Goal: Task Accomplishment & Management: Manage account settings

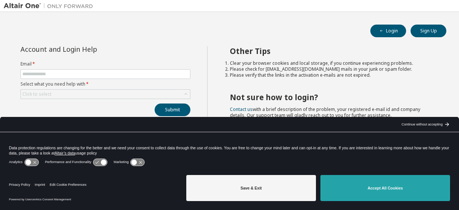
click at [362, 187] on button "Accept All Cookies" at bounding box center [385, 188] width 130 height 26
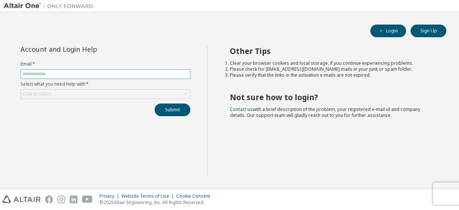
click at [91, 72] on input "text" at bounding box center [105, 74] width 166 height 6
type input "**********"
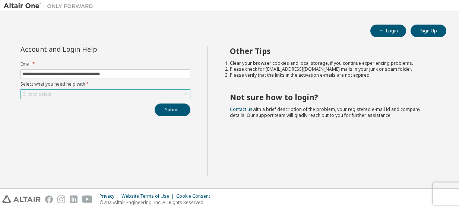
click at [135, 95] on div "Click to select" at bounding box center [105, 94] width 169 height 9
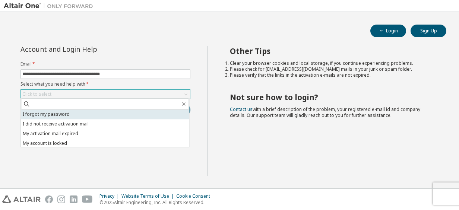
click at [50, 111] on li "I forgot my password" at bounding box center [105, 114] width 168 height 10
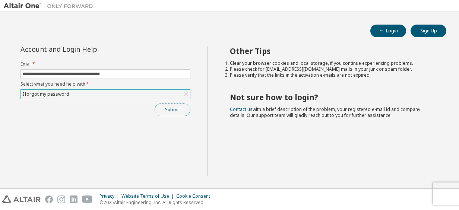
click at [164, 111] on button "Submit" at bounding box center [173, 110] width 36 height 13
